Goal: Find specific page/section: Find specific page/section

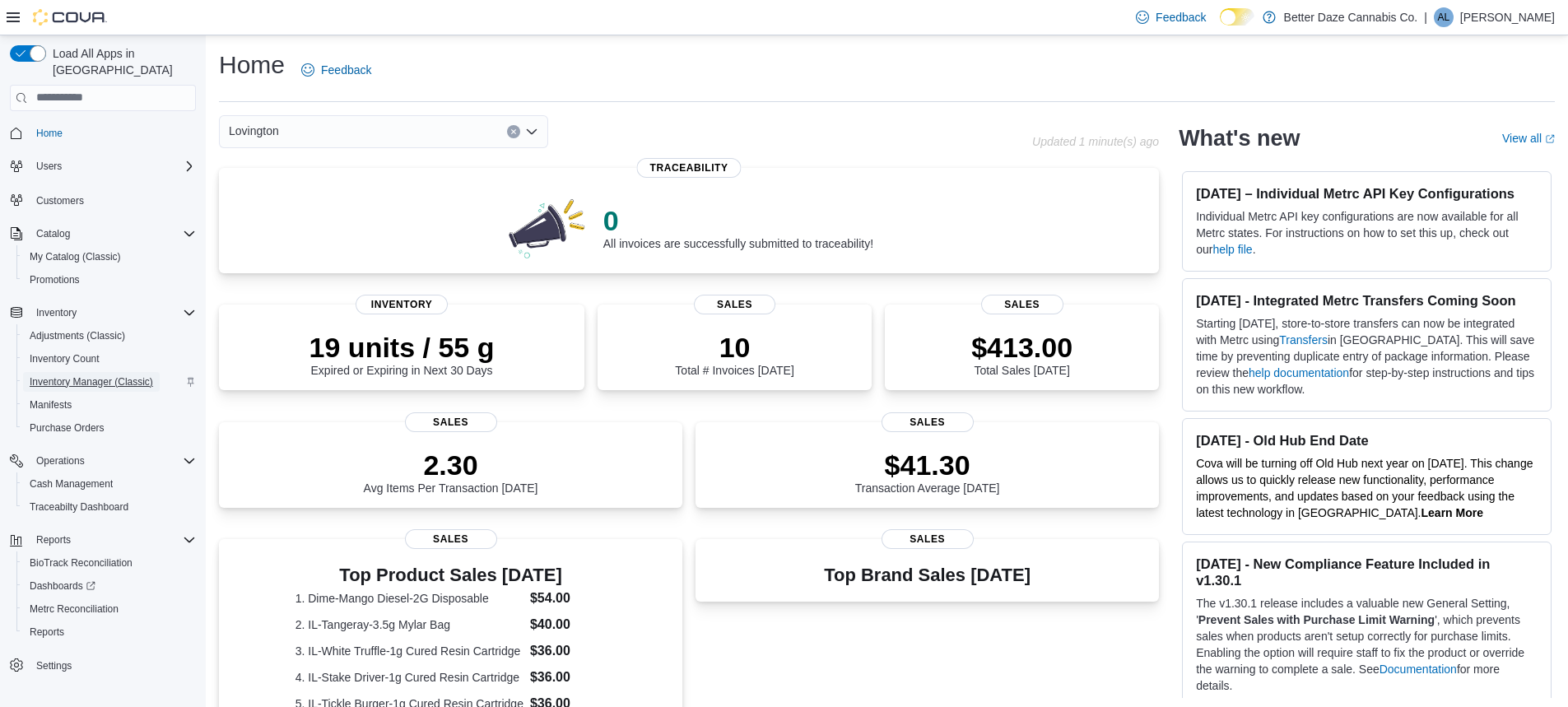
click at [61, 376] on span "Inventory Manager (Classic)" at bounding box center [92, 382] width 123 height 13
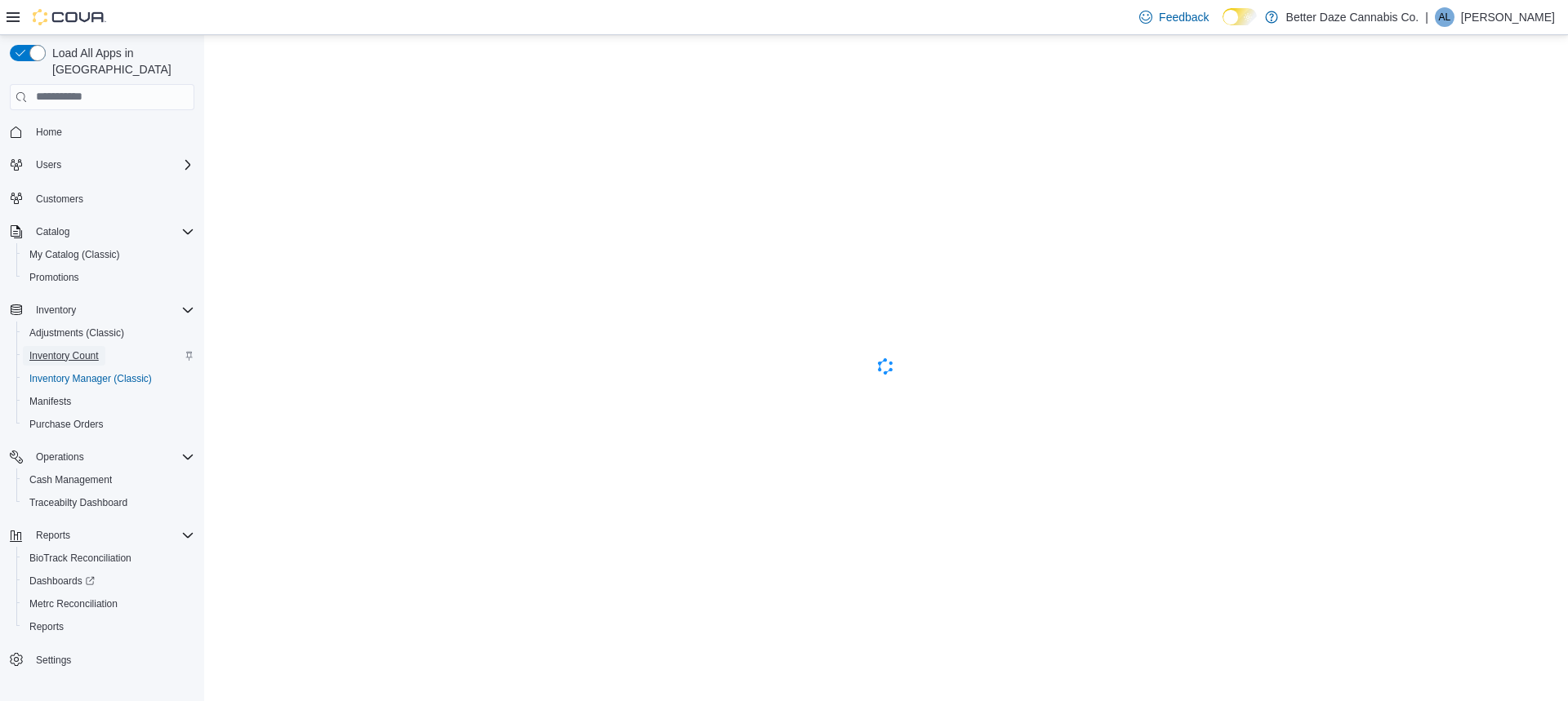
click at [65, 350] on span "Inventory Count" at bounding box center [64, 356] width 69 height 13
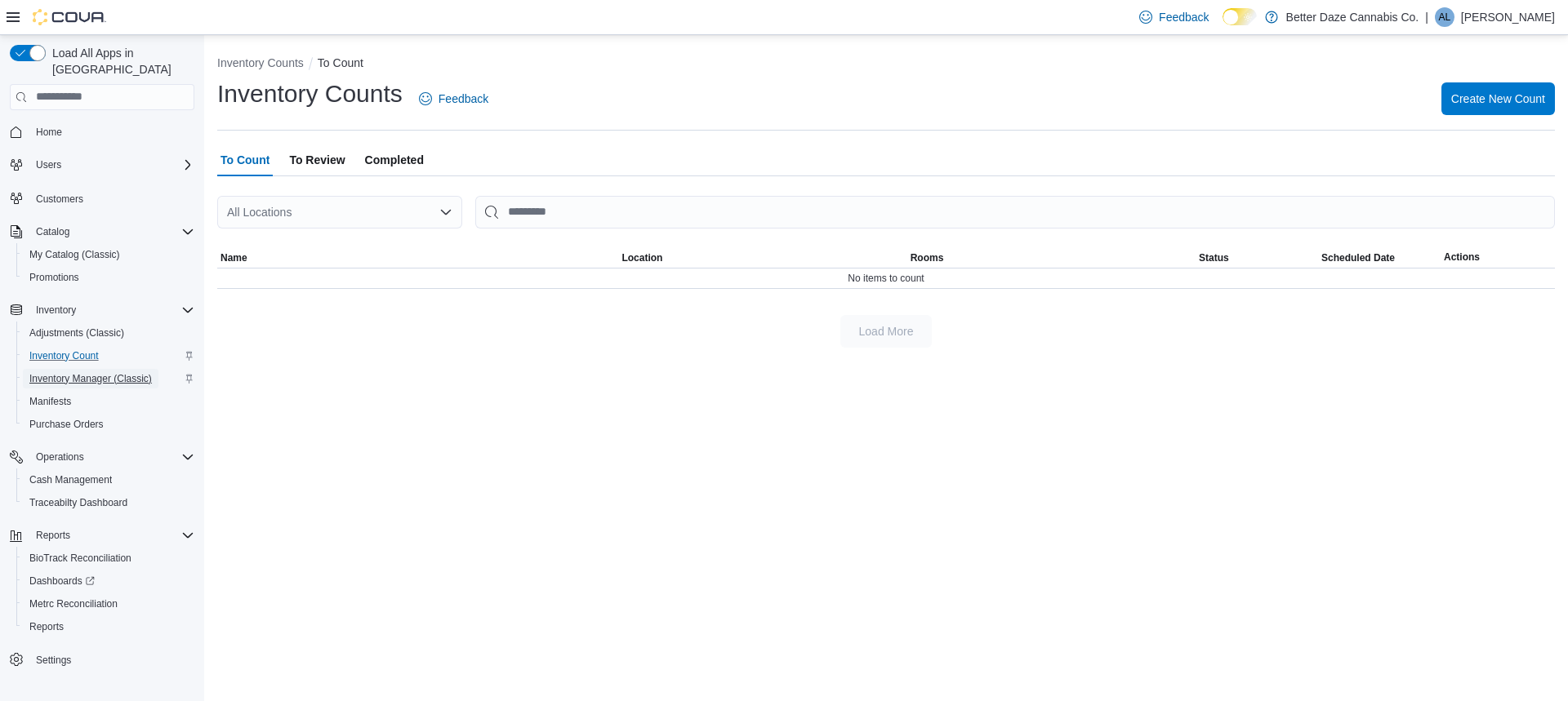
click at [73, 369] on span "Inventory Manager (Classic)" at bounding box center [91, 378] width 122 height 19
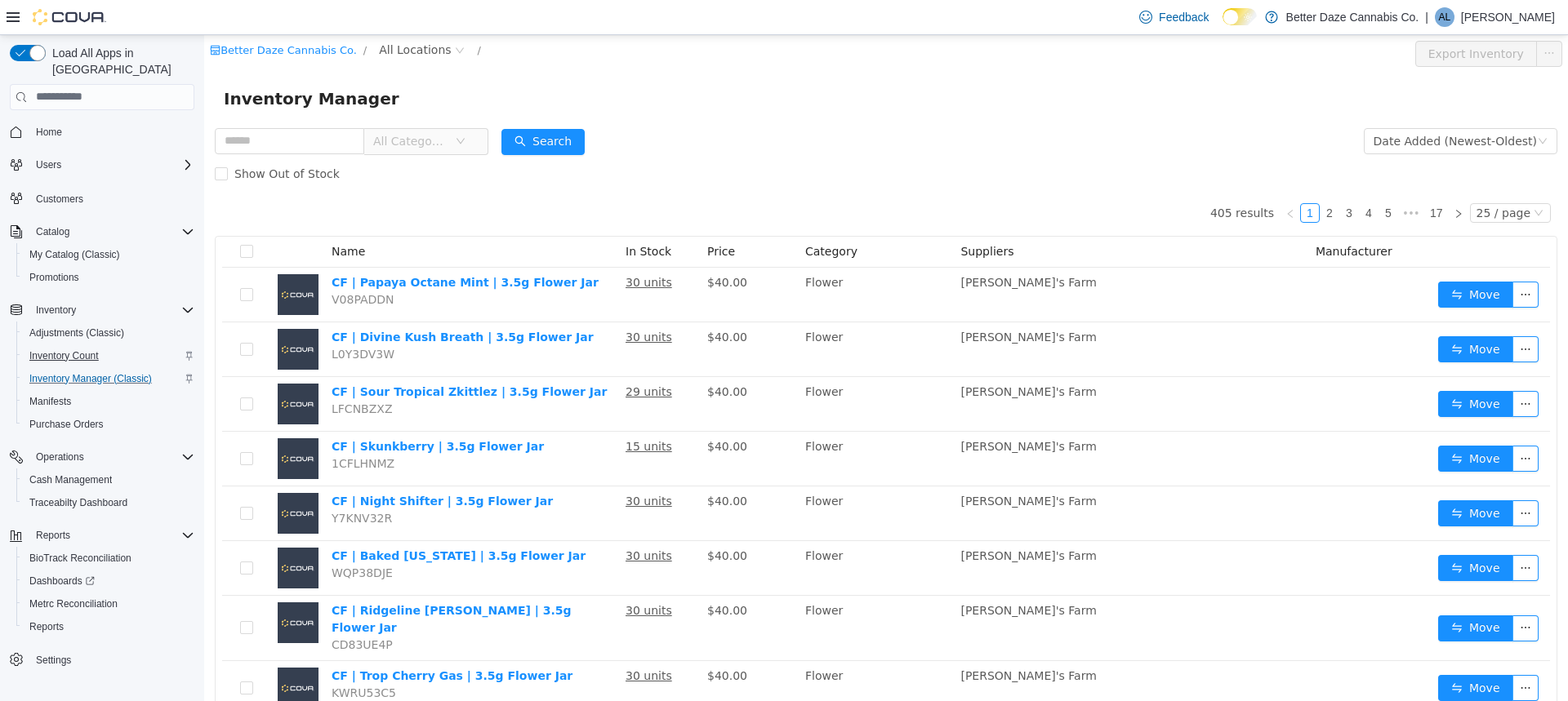
click at [80, 350] on span "Inventory Count" at bounding box center [64, 356] width 69 height 13
